Goal: Share content

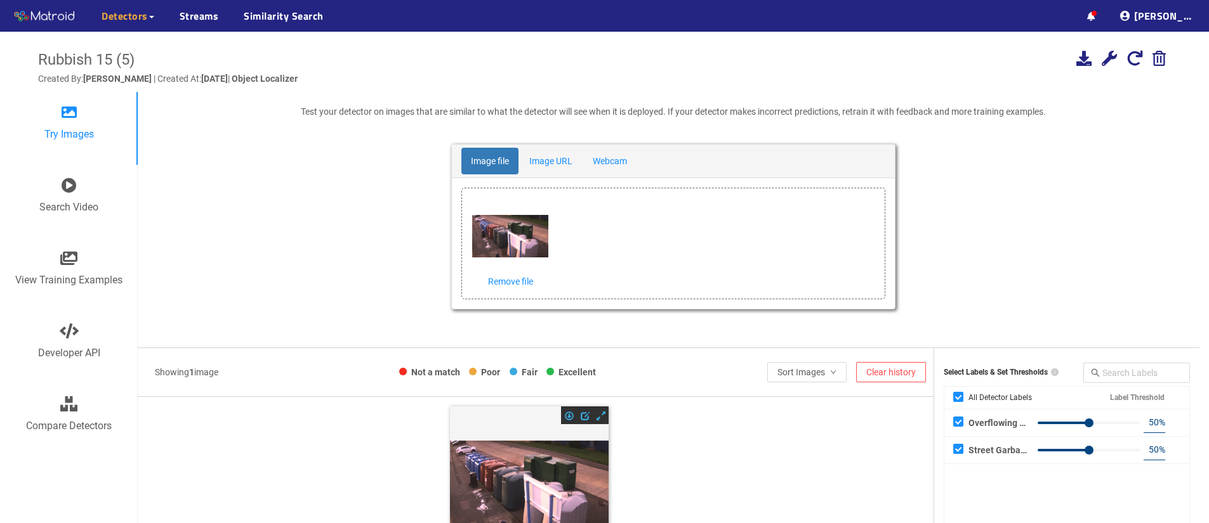
click at [1108, 56] on icon at bounding box center [1108, 58] width 15 height 15
click at [1094, 184] on div "Share detector" at bounding box center [1109, 178] width 95 height 23
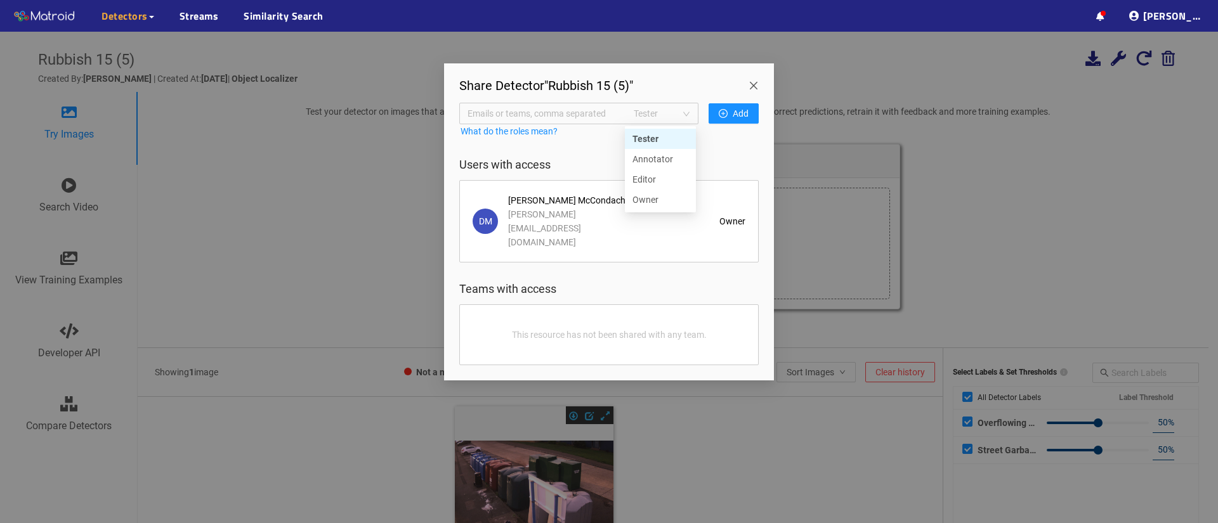
click at [689, 112] on span "Tester" at bounding box center [662, 113] width 56 height 19
click at [659, 183] on div "Editor" at bounding box center [661, 180] width 56 height 14
click at [559, 114] on span "Emails or teams, comma separated" at bounding box center [544, 114] width 152 height 14
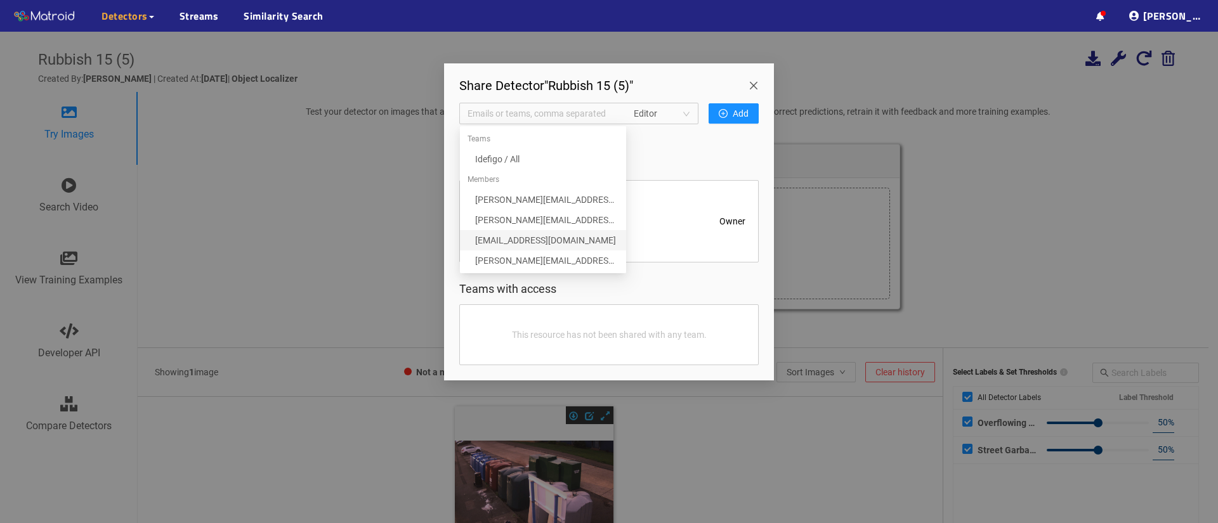
click at [521, 245] on div "[EMAIL_ADDRESS][DOMAIN_NAME]" at bounding box center [546, 240] width 143 height 14
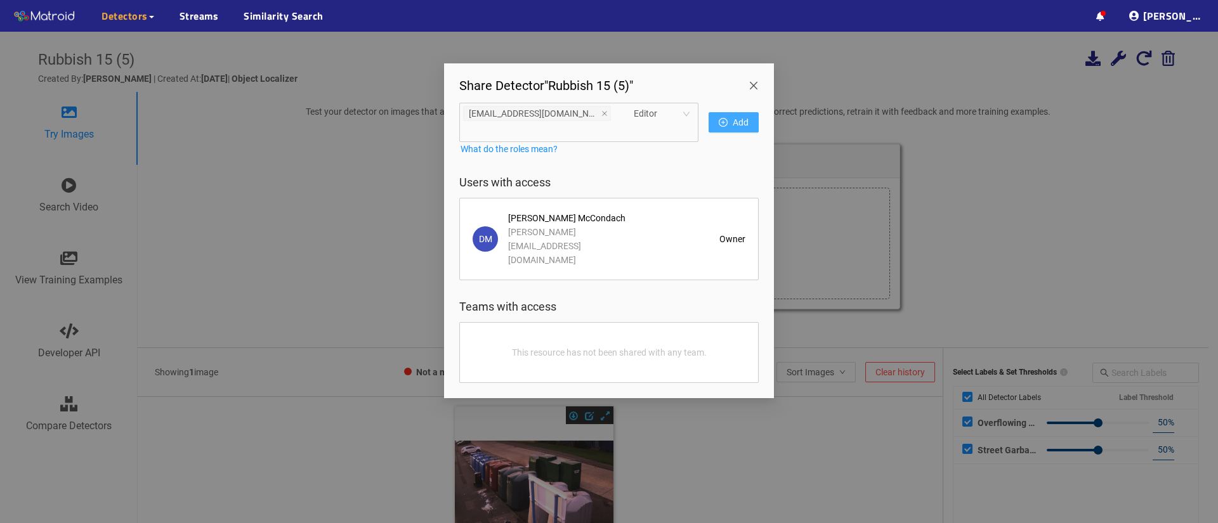
click at [725, 118] on icon "plus-circle" at bounding box center [723, 122] width 9 height 9
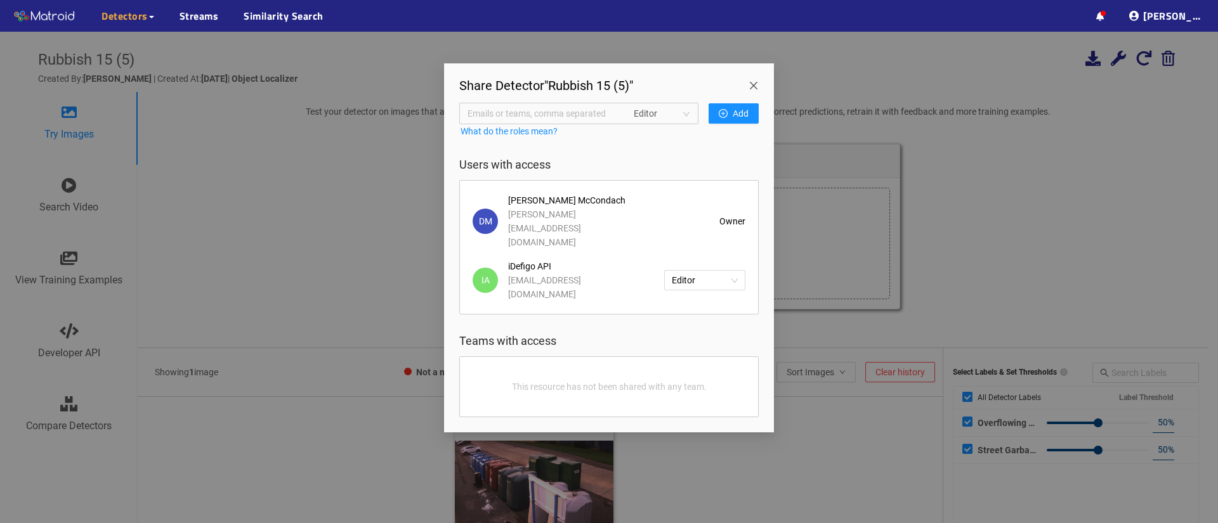
click at [758, 81] on span "Close" at bounding box center [756, 81] width 36 height 36
